Goal: Navigation & Orientation: Find specific page/section

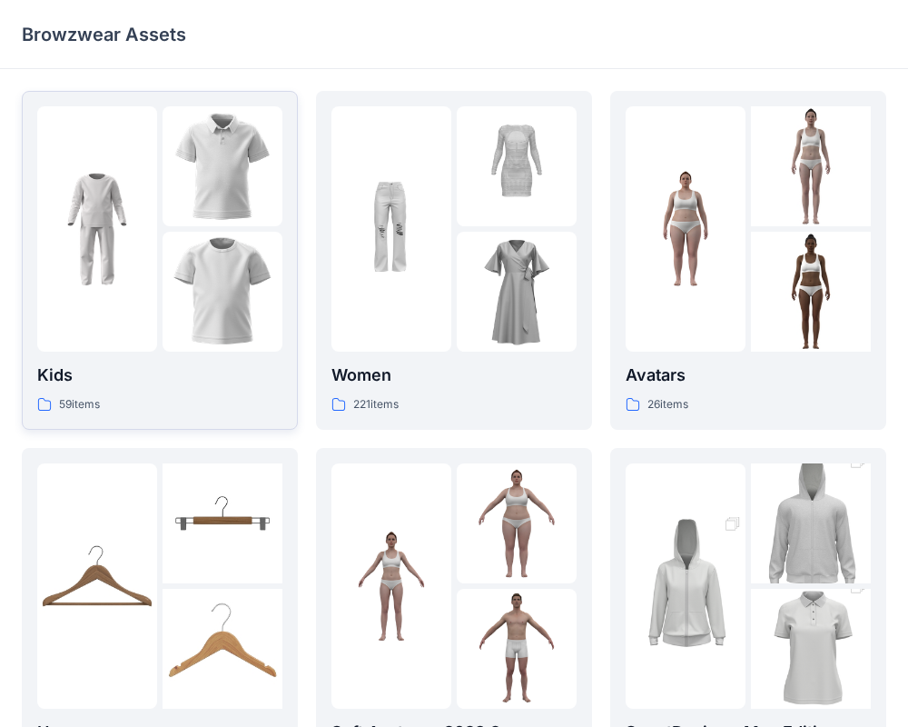
click at [213, 272] on img at bounding box center [223, 292] width 120 height 120
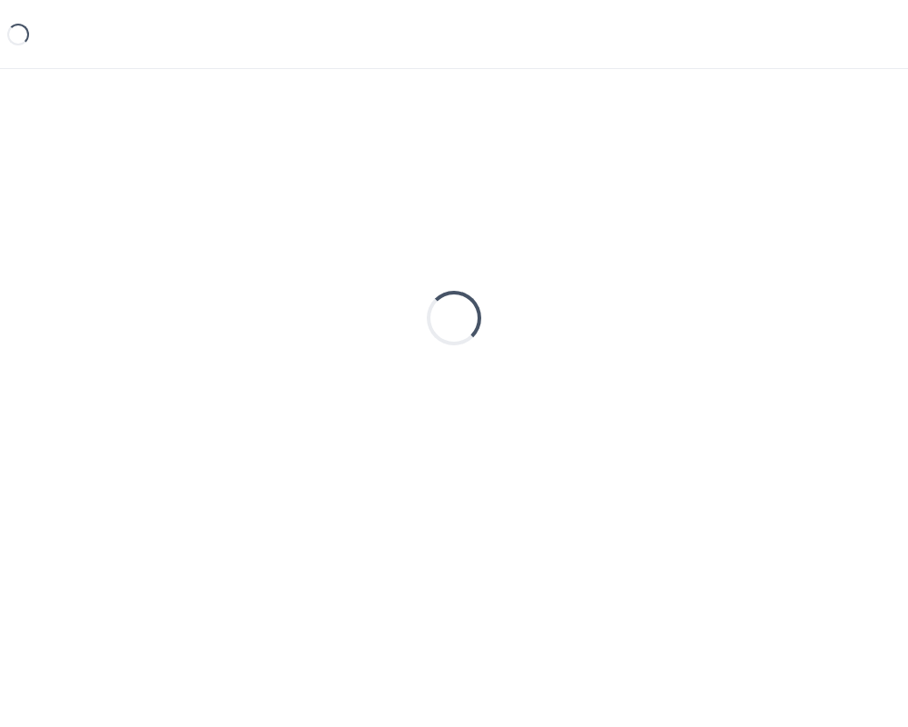
click at [213, 272] on div "Loading..." at bounding box center [454, 318] width 865 height 454
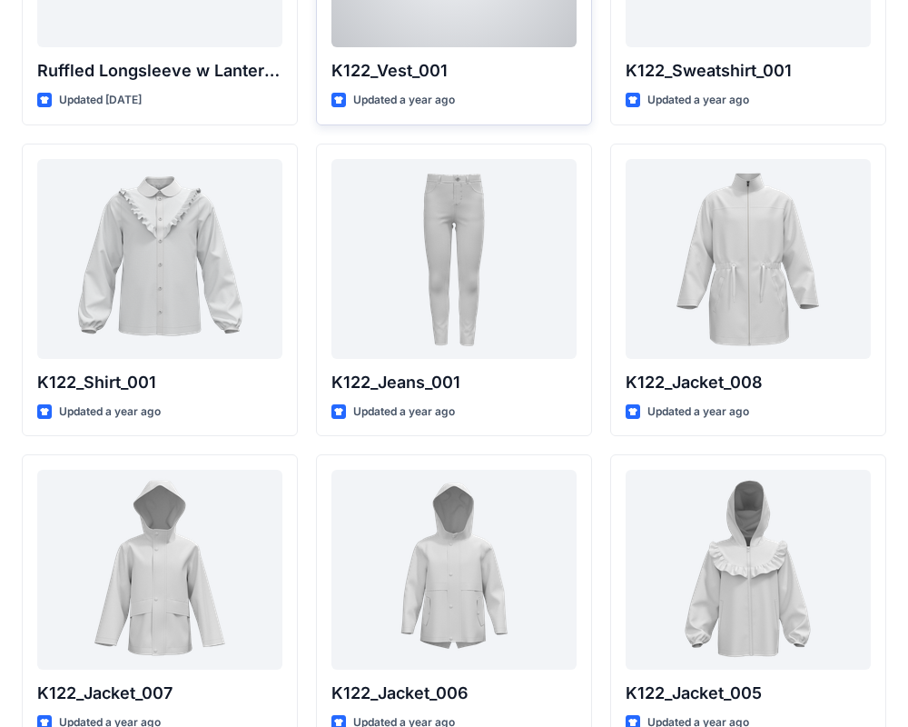
scroll to position [307, 0]
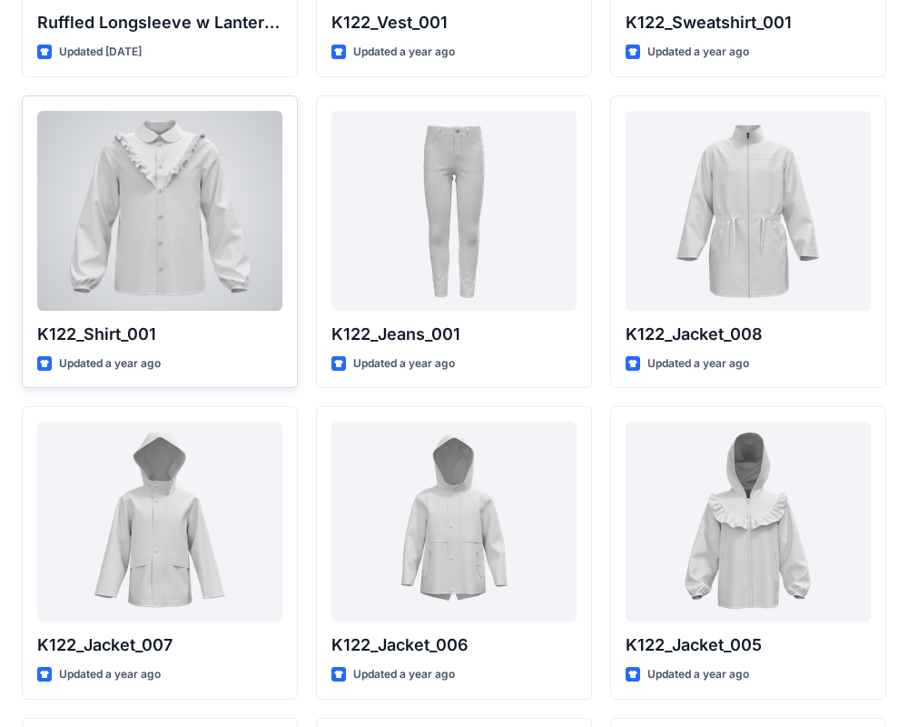
click at [165, 219] on div at bounding box center [159, 211] width 245 height 200
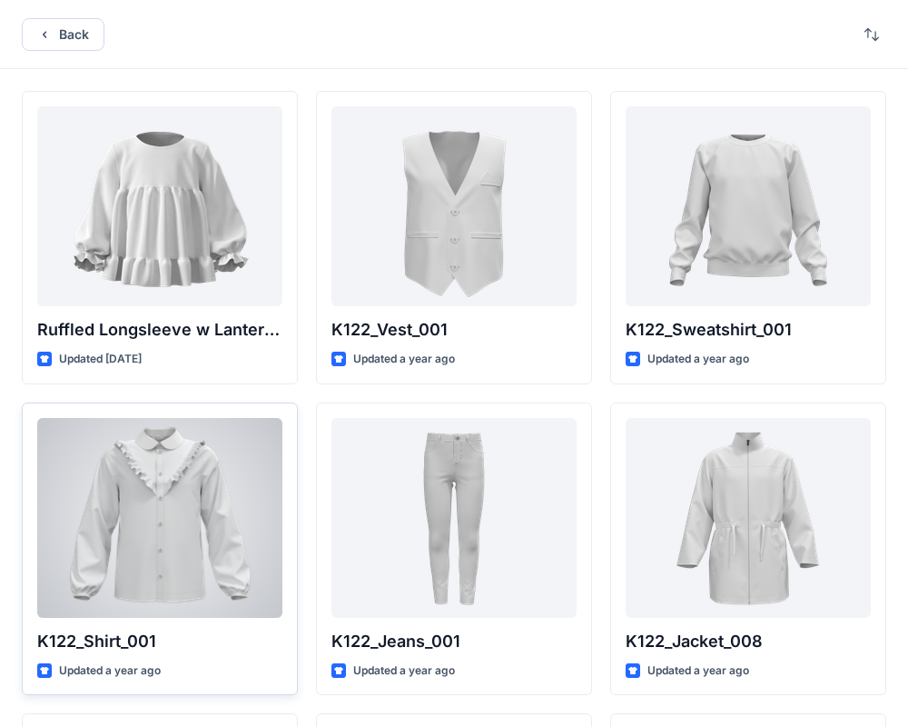
click at [165, 219] on div "Back Ruffled Longsleeve w Lantern Sleeve Updated [DATE] K122_Shirt_001 Updated …" at bounding box center [454, 702] width 908 height 1404
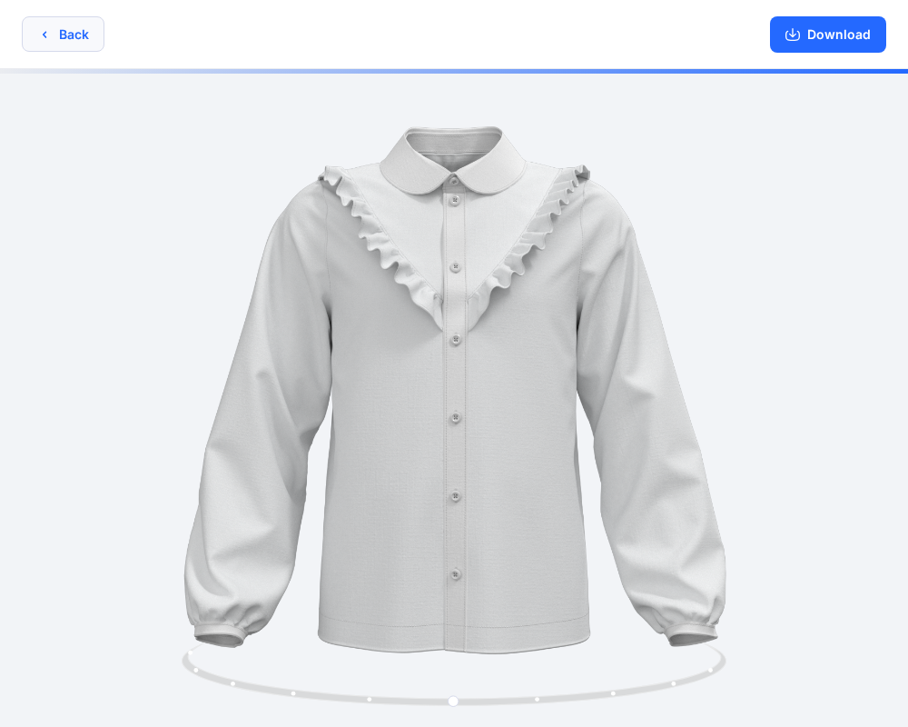
click at [66, 33] on button "Back" at bounding box center [63, 33] width 83 height 35
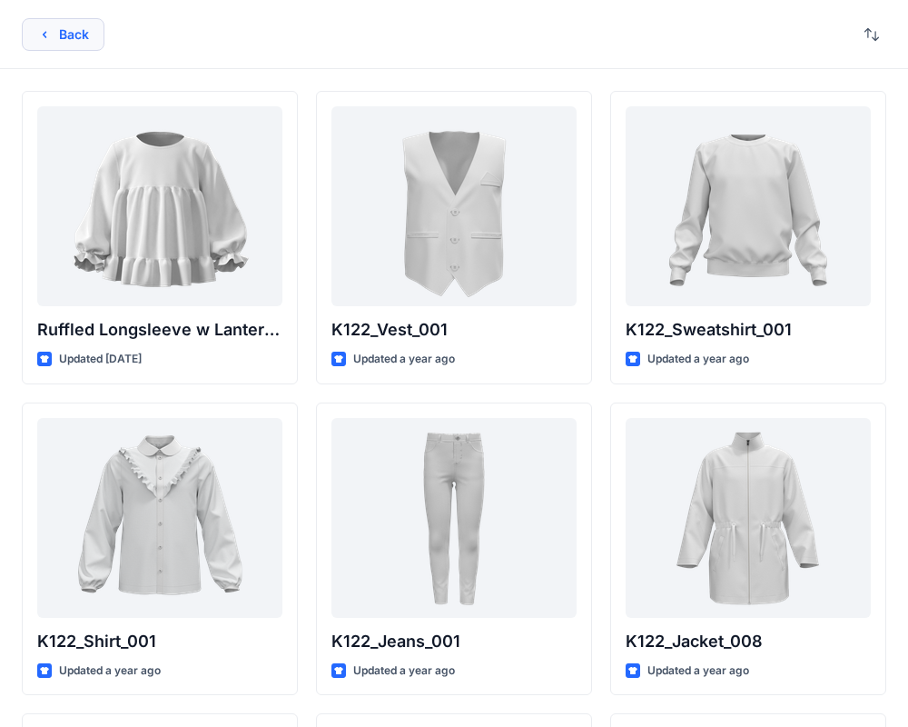
click at [74, 35] on button "Back" at bounding box center [63, 34] width 83 height 33
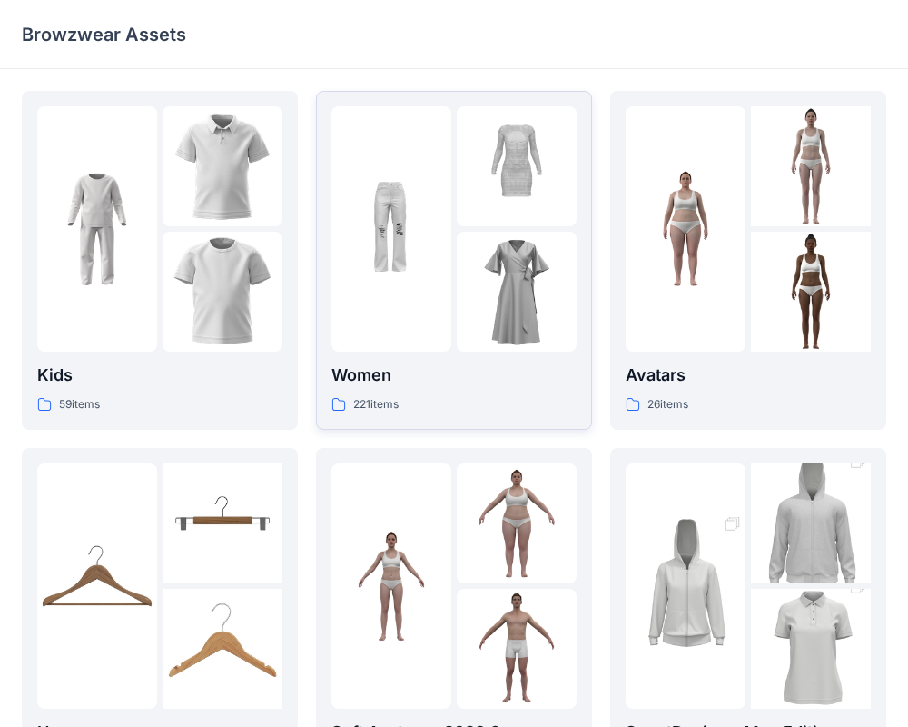
click at [463, 252] on img at bounding box center [517, 292] width 120 height 120
